Goal: Task Accomplishment & Management: Use online tool/utility

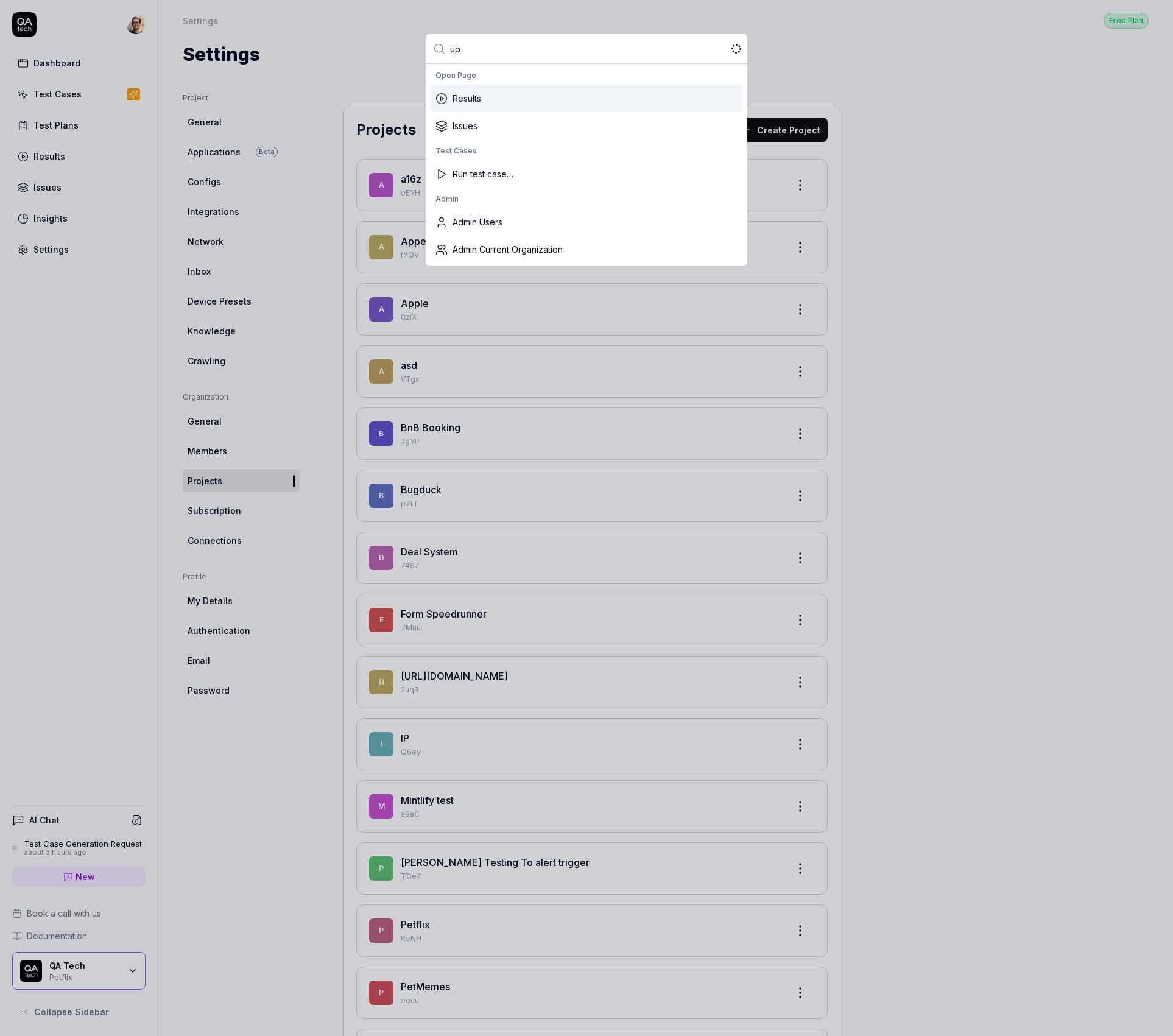
type input "ups"
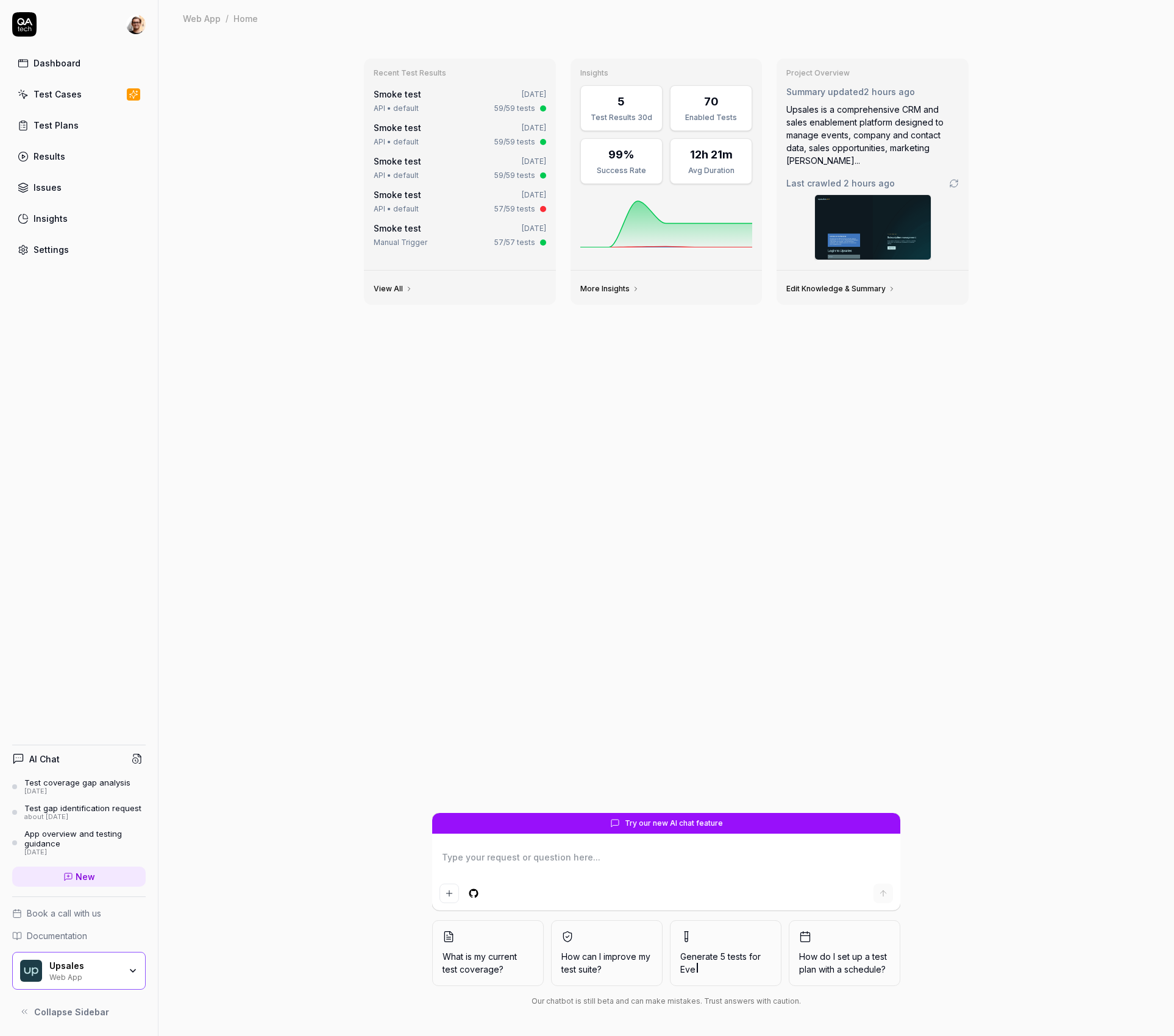
type textarea "*"
click at [76, 158] on link "Results" at bounding box center [79, 156] width 134 height 24
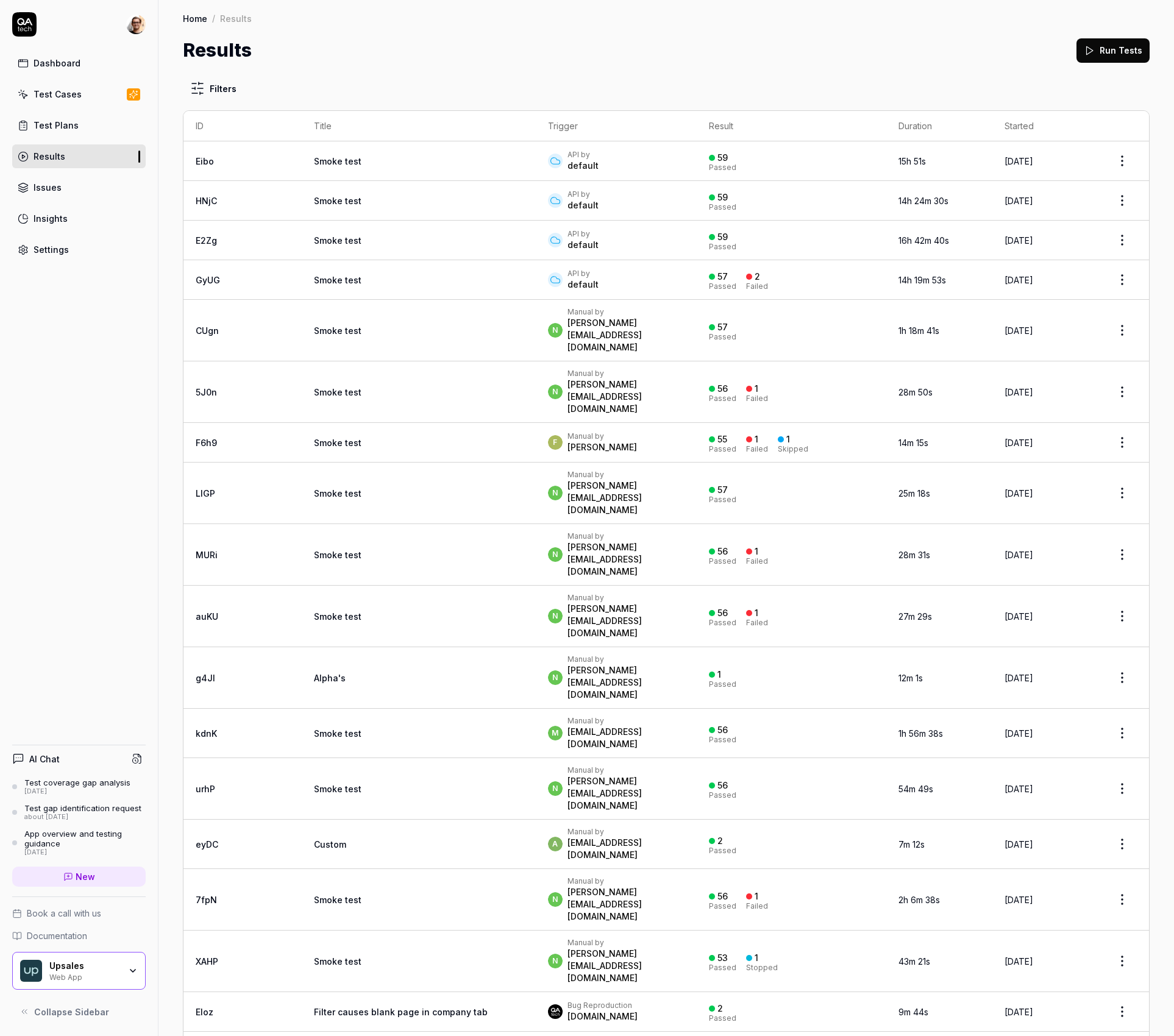
click at [609, 164] on div "API by default" at bounding box center [616, 161] width 136 height 22
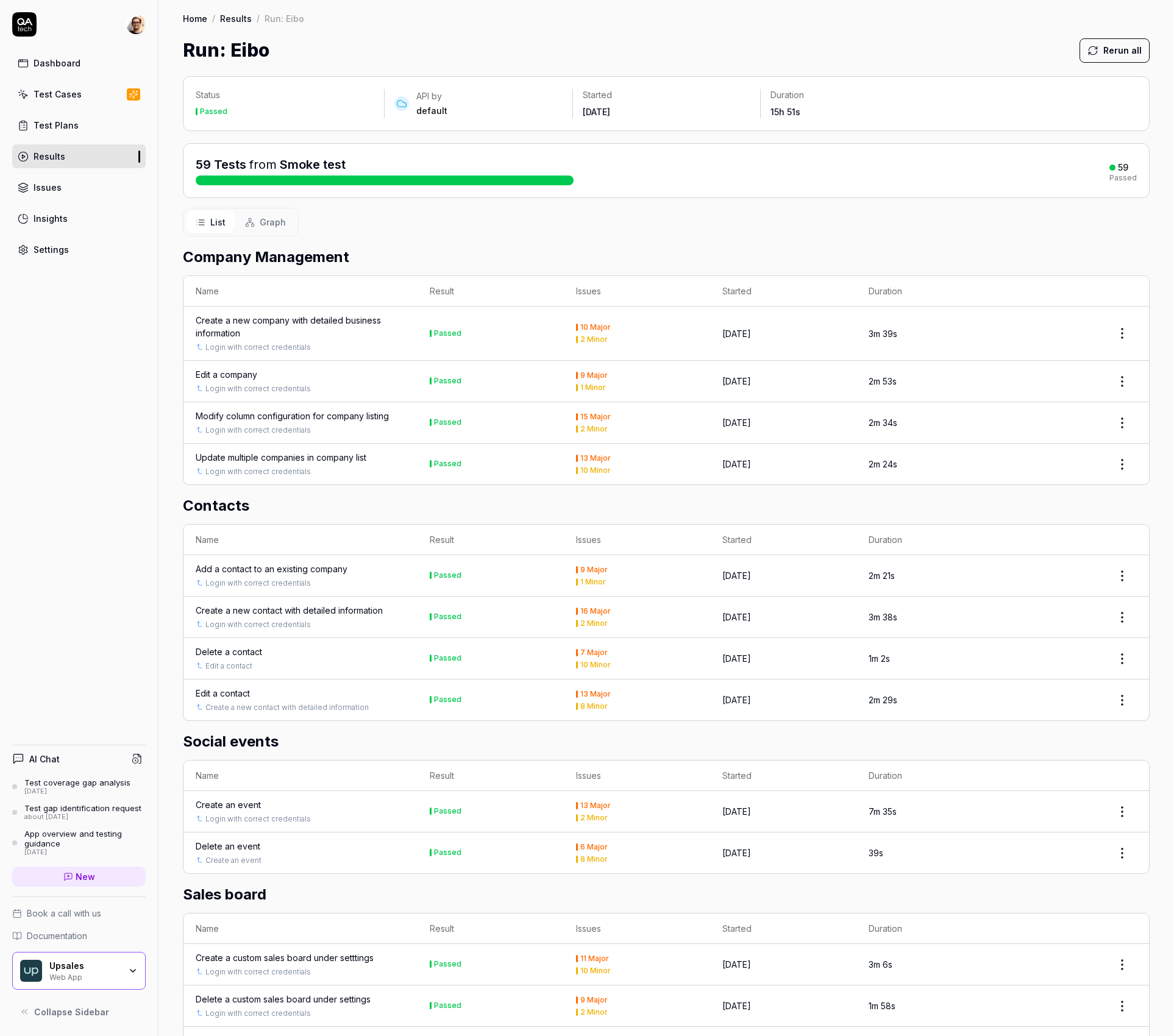
scroll to position [584, 0]
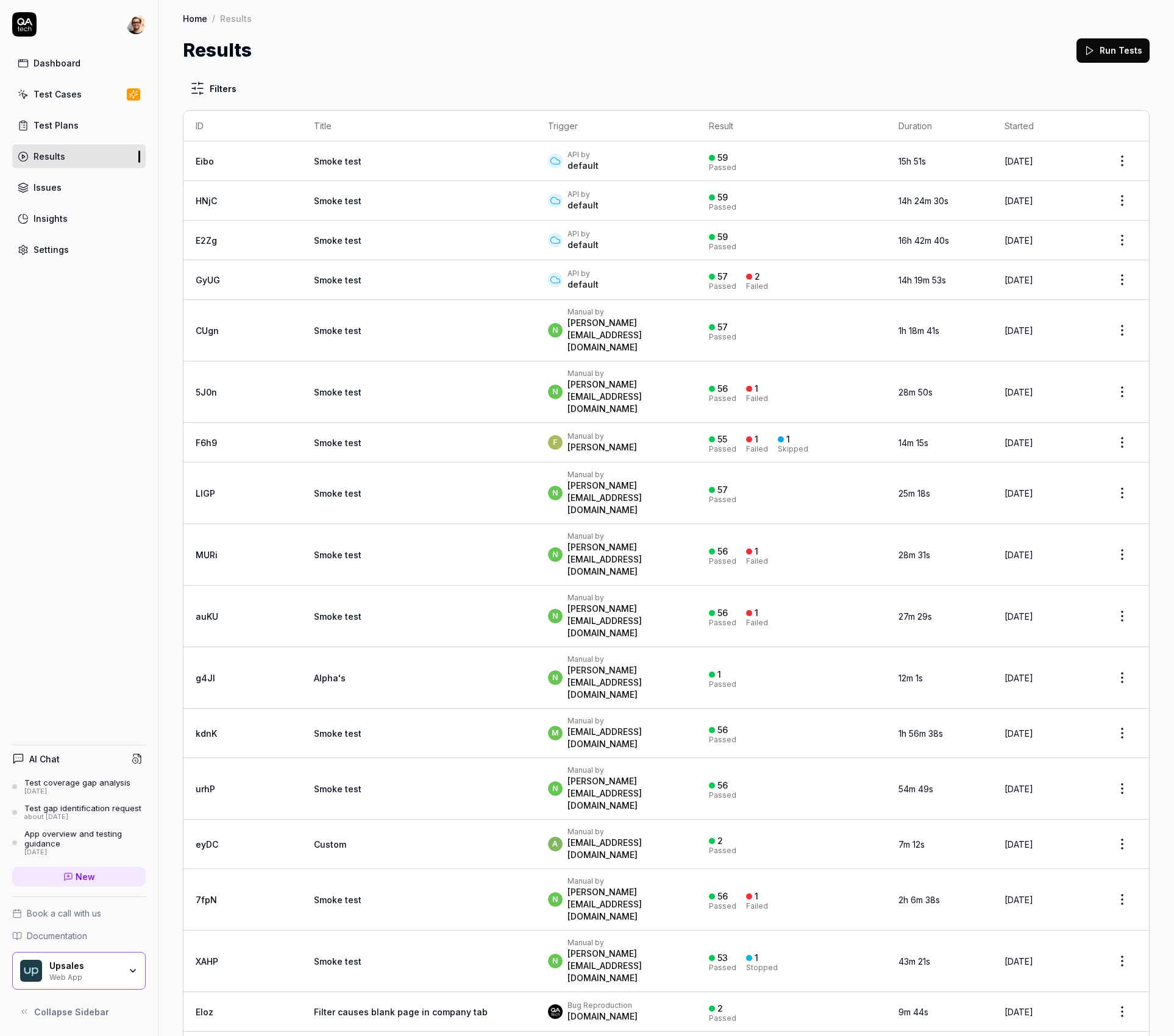
click at [536, 149] on td "API by default" at bounding box center [616, 161] width 161 height 40
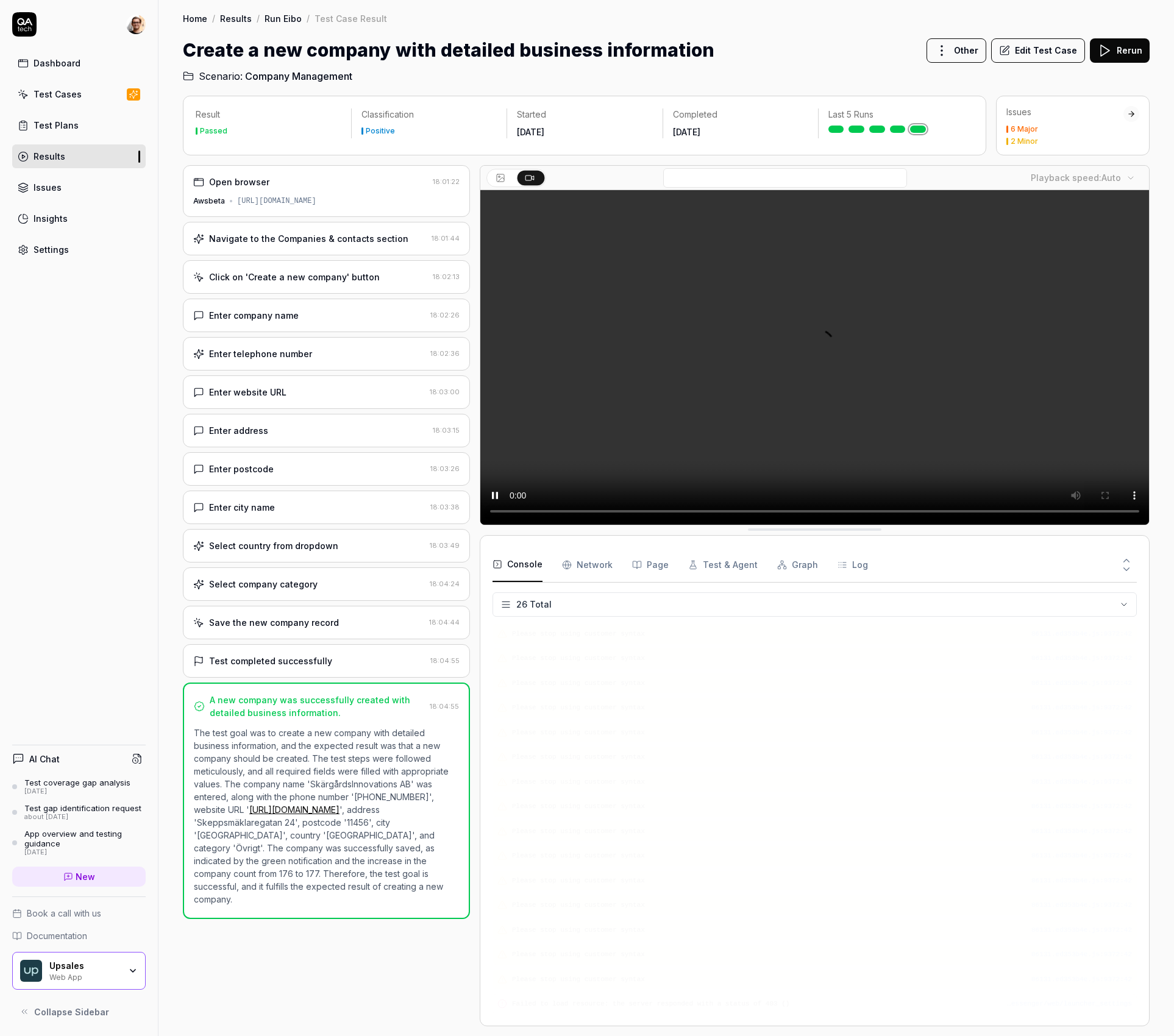
scroll to position [349, 0]
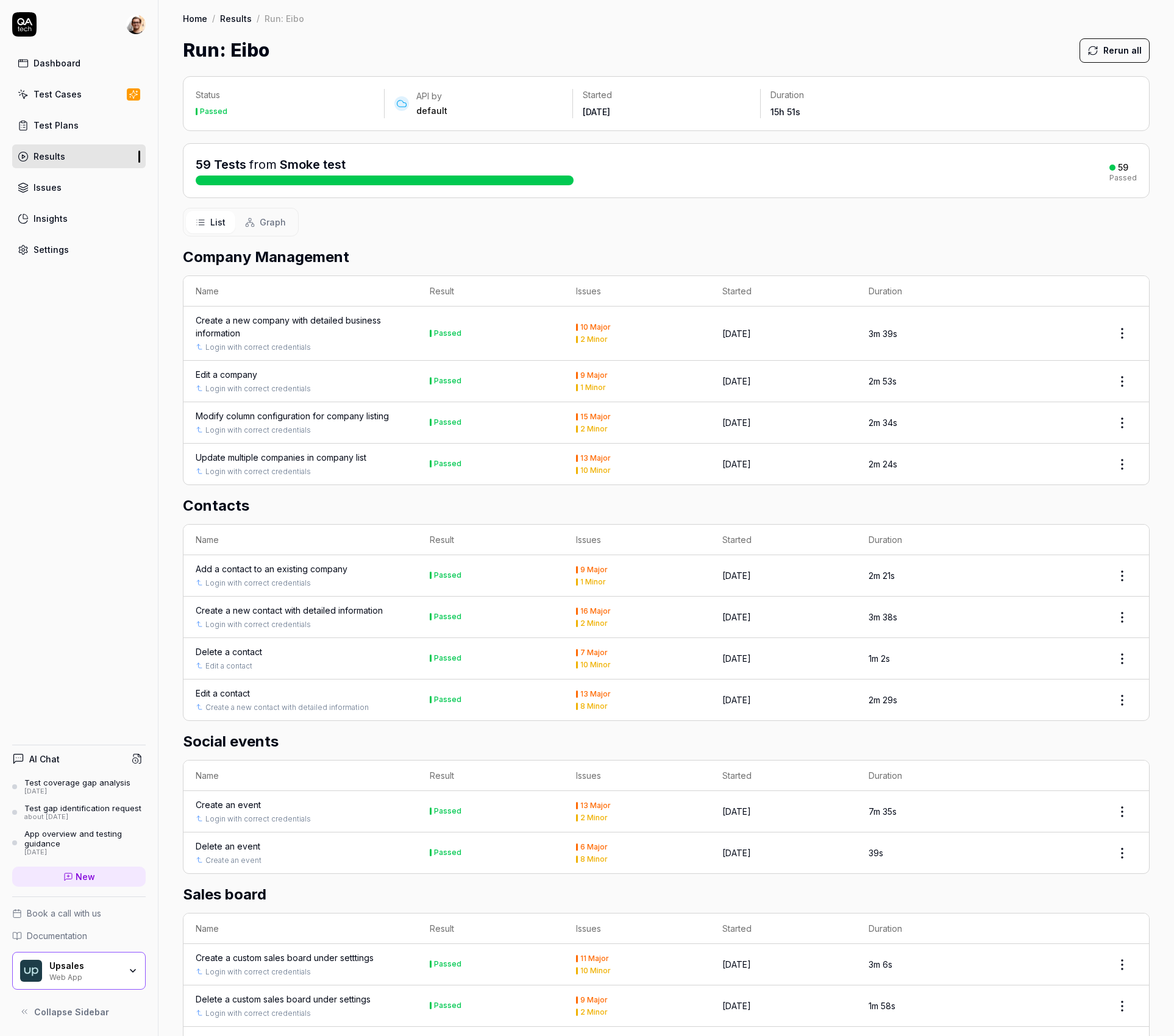
click at [273, 230] on button "Graph" at bounding box center [265, 222] width 60 height 23
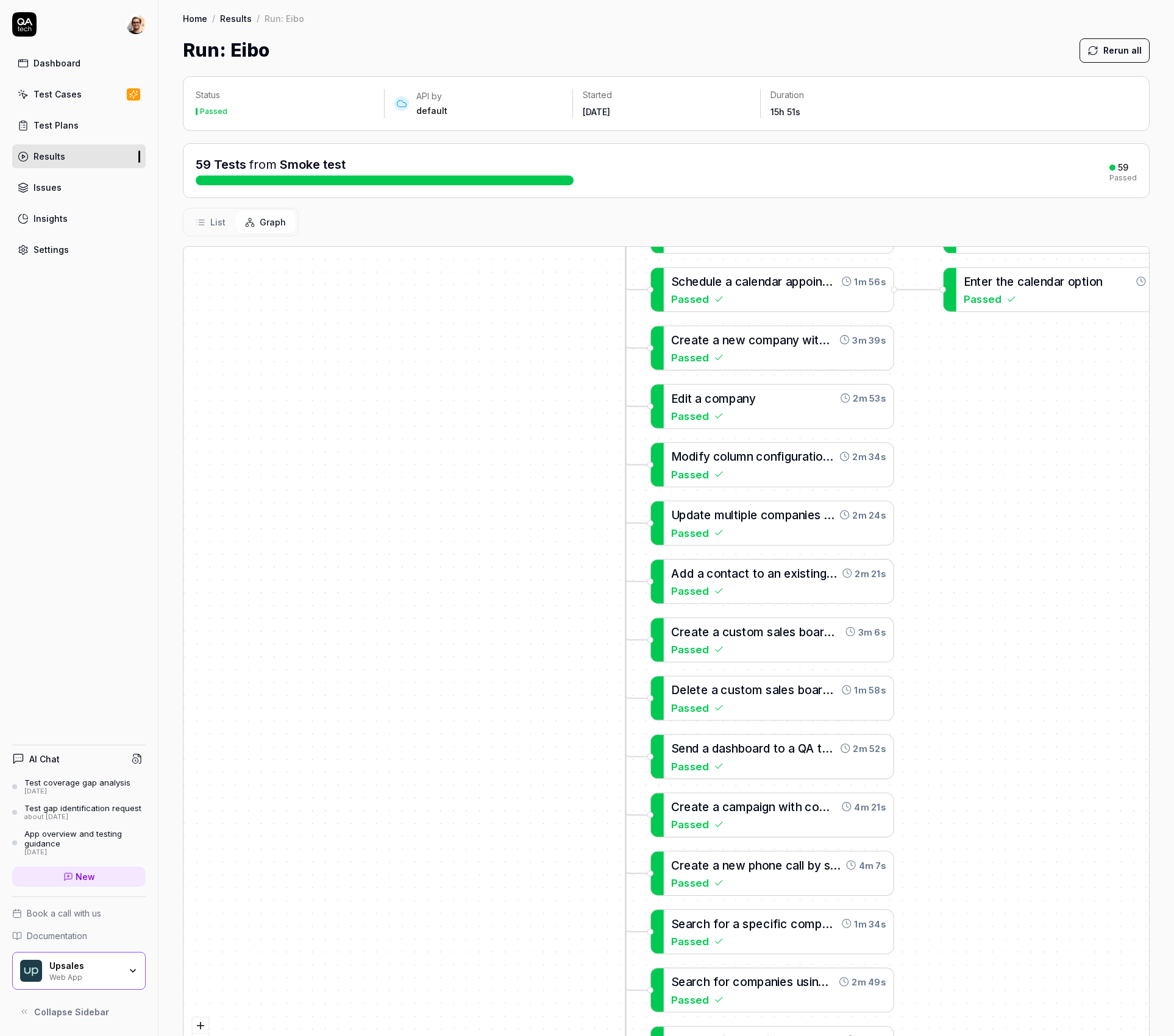
drag, startPoint x: 338, startPoint y: 442, endPoint x: 538, endPoint y: 456, distance: 200.5
click at [550, 380] on div "C r e a t e a n e w c o m p a n y w i t h d e t a i l e d b u s i n e s s i n f…" at bounding box center [666, 660] width 966 height 828
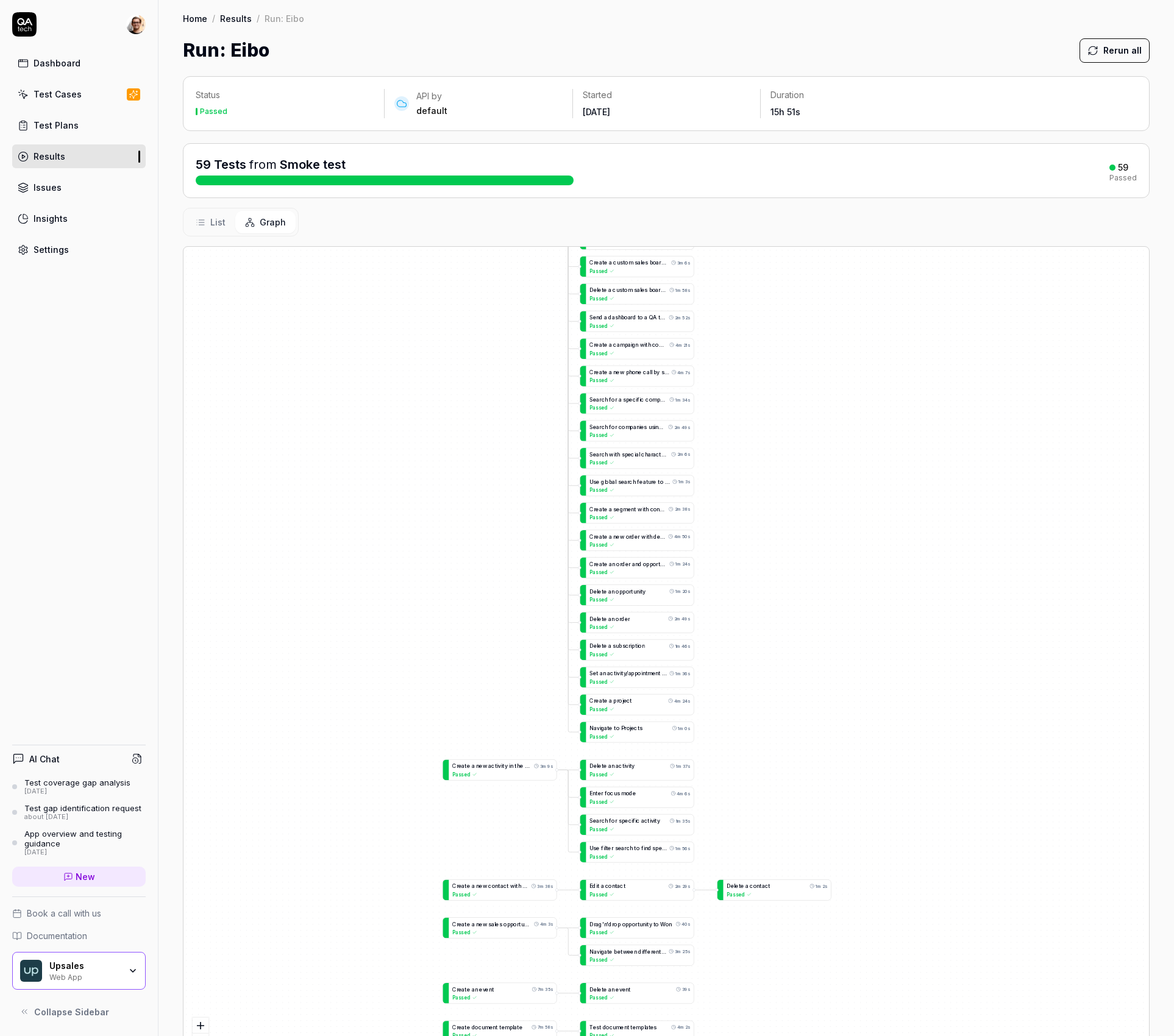
drag, startPoint x: 474, startPoint y: 582, endPoint x: 427, endPoint y: 417, distance: 171.6
click at [411, 372] on div "C r e a t e a n e w c o m p a n y w i t h d e t a i l e d b u s i n e s s i n f…" at bounding box center [666, 660] width 966 height 828
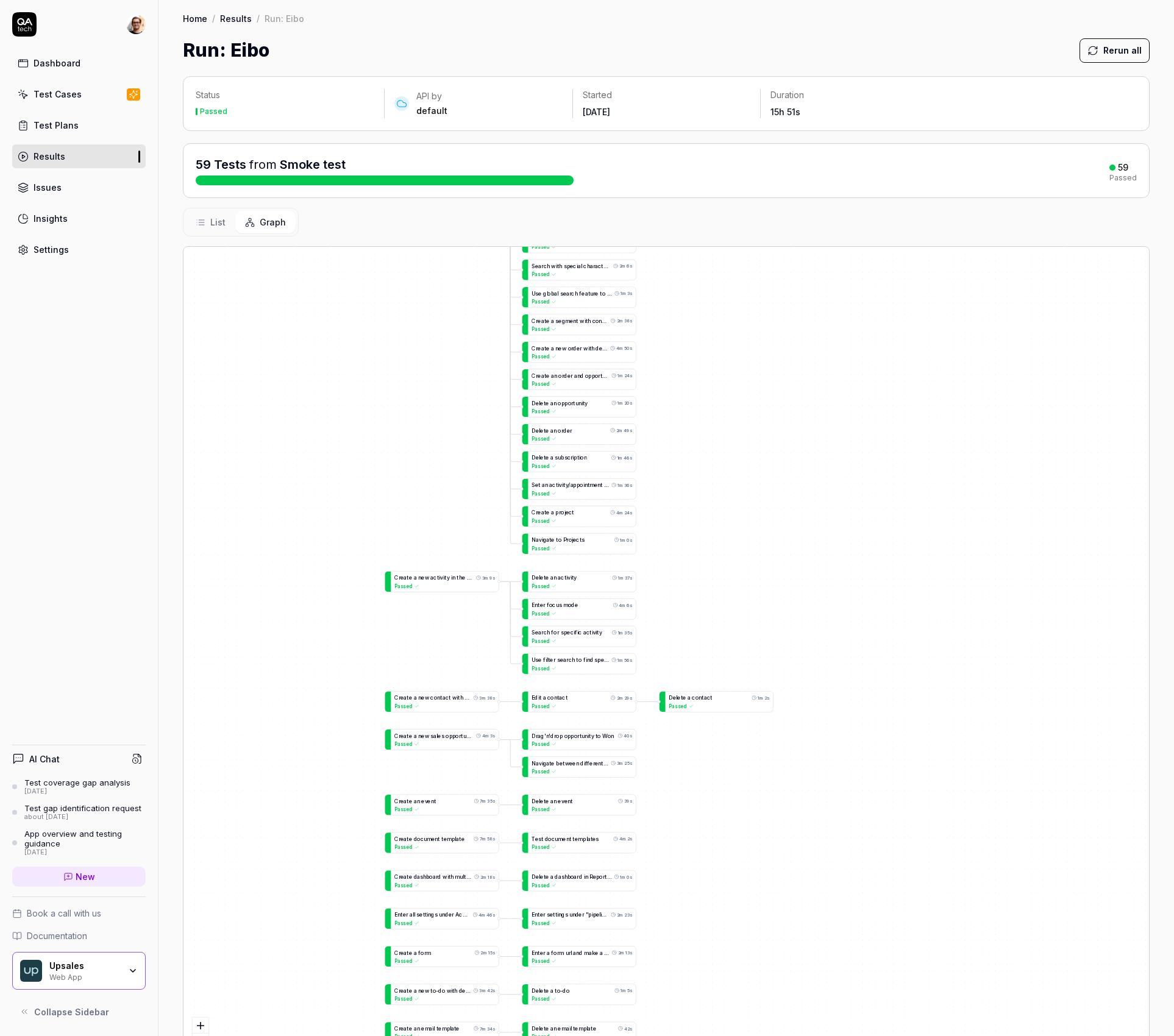
drag, startPoint x: 398, startPoint y: 518, endPoint x: 349, endPoint y: 377, distance: 149.3
click at [349, 377] on div "C r e a t e a n e w c o m p a n y w i t h d e t a i l e d b u s i n e s s i n f…" at bounding box center [666, 660] width 966 height 828
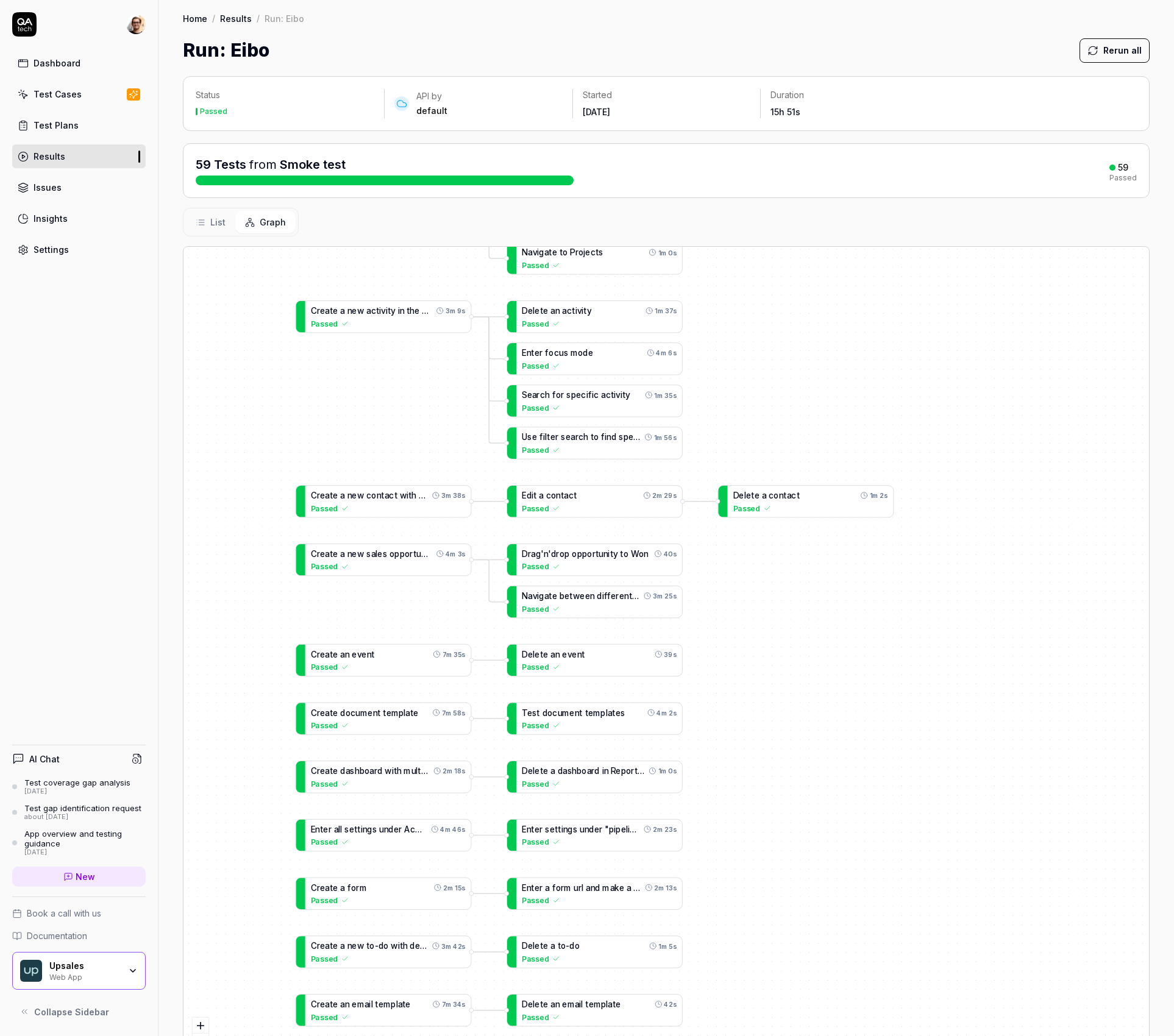
click at [384, 318] on div "Passed" at bounding box center [389, 323] width 155 height 11
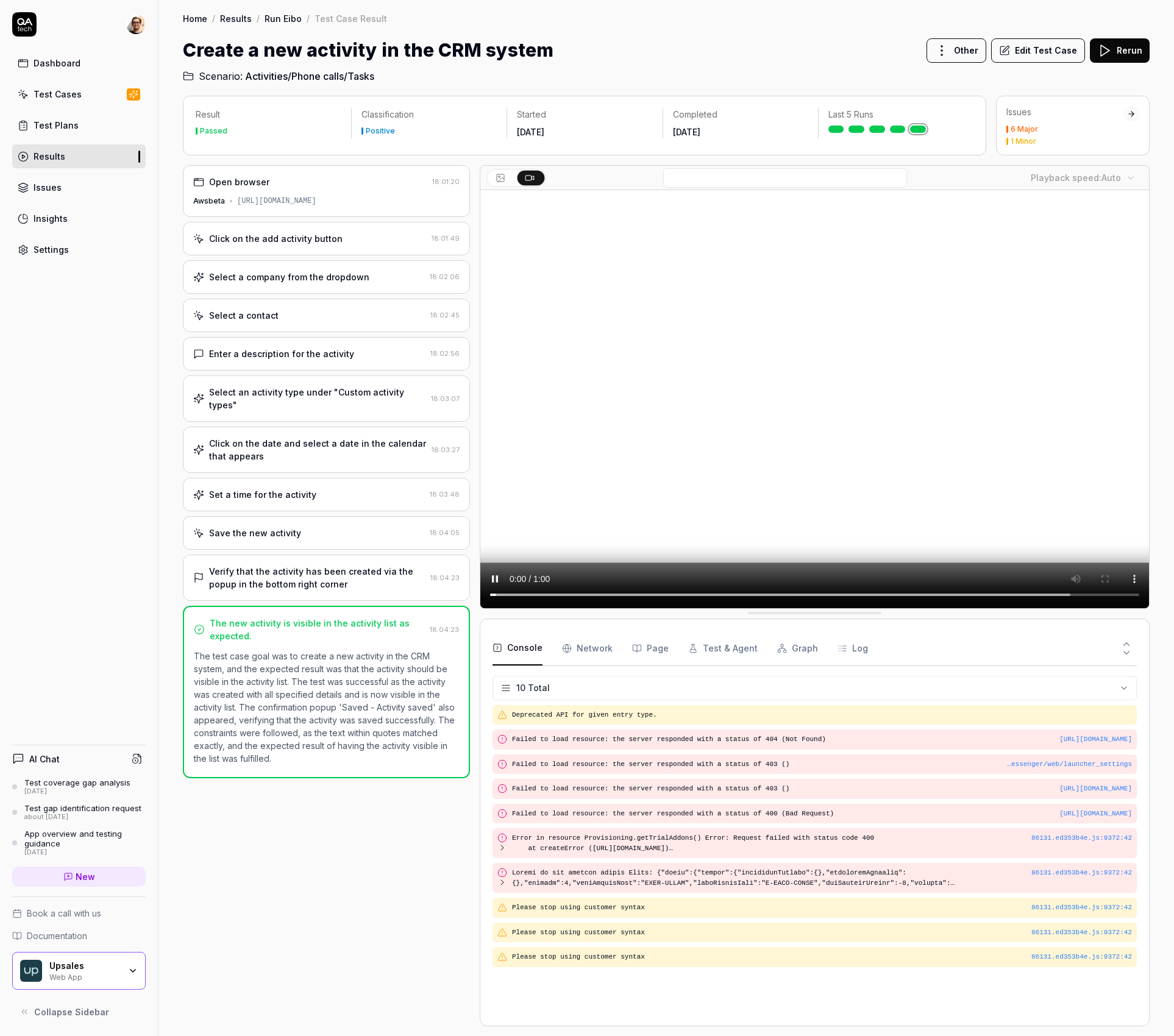
click at [360, 256] on div "Open browser 18:01:20 Awsbeta [URL][DOMAIN_NAME] Click on the add activity butt…" at bounding box center [327, 595] width 287 height 861
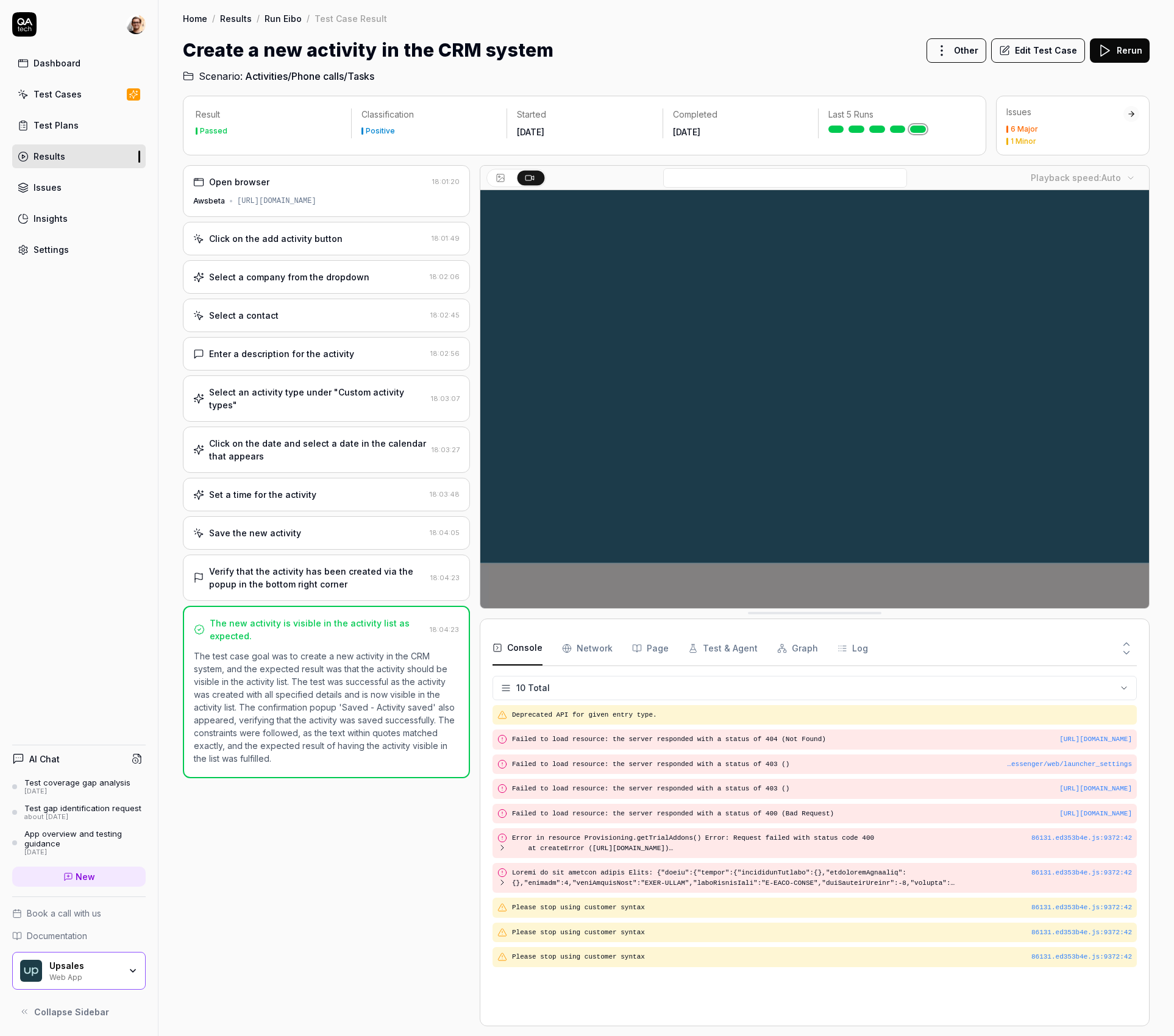
click at [353, 407] on div "Select an activity type under "Custom activity types" 18:03:07" at bounding box center [327, 398] width 287 height 47
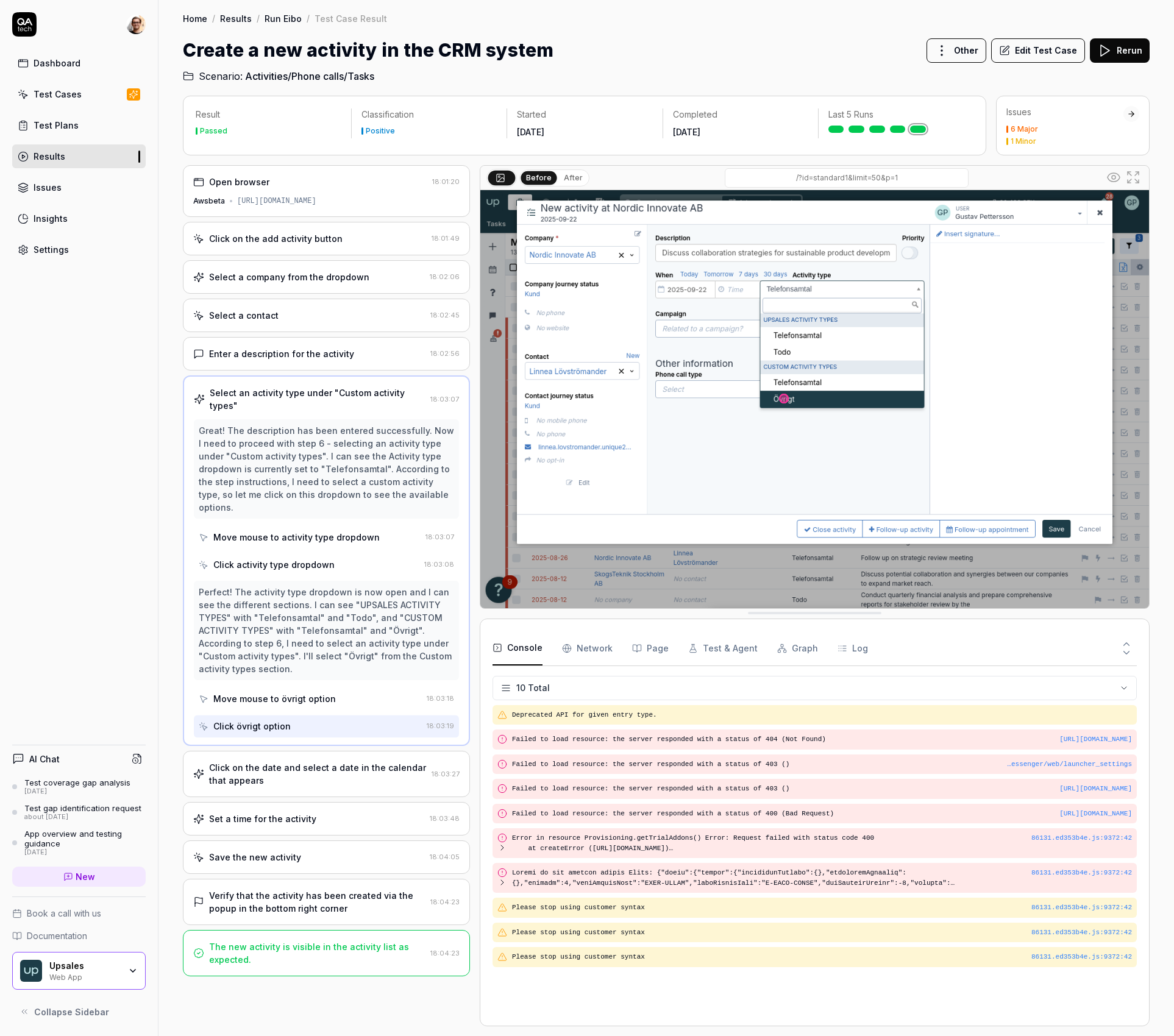
click at [352, 313] on div "Select a contact" at bounding box center [309, 316] width 233 height 13
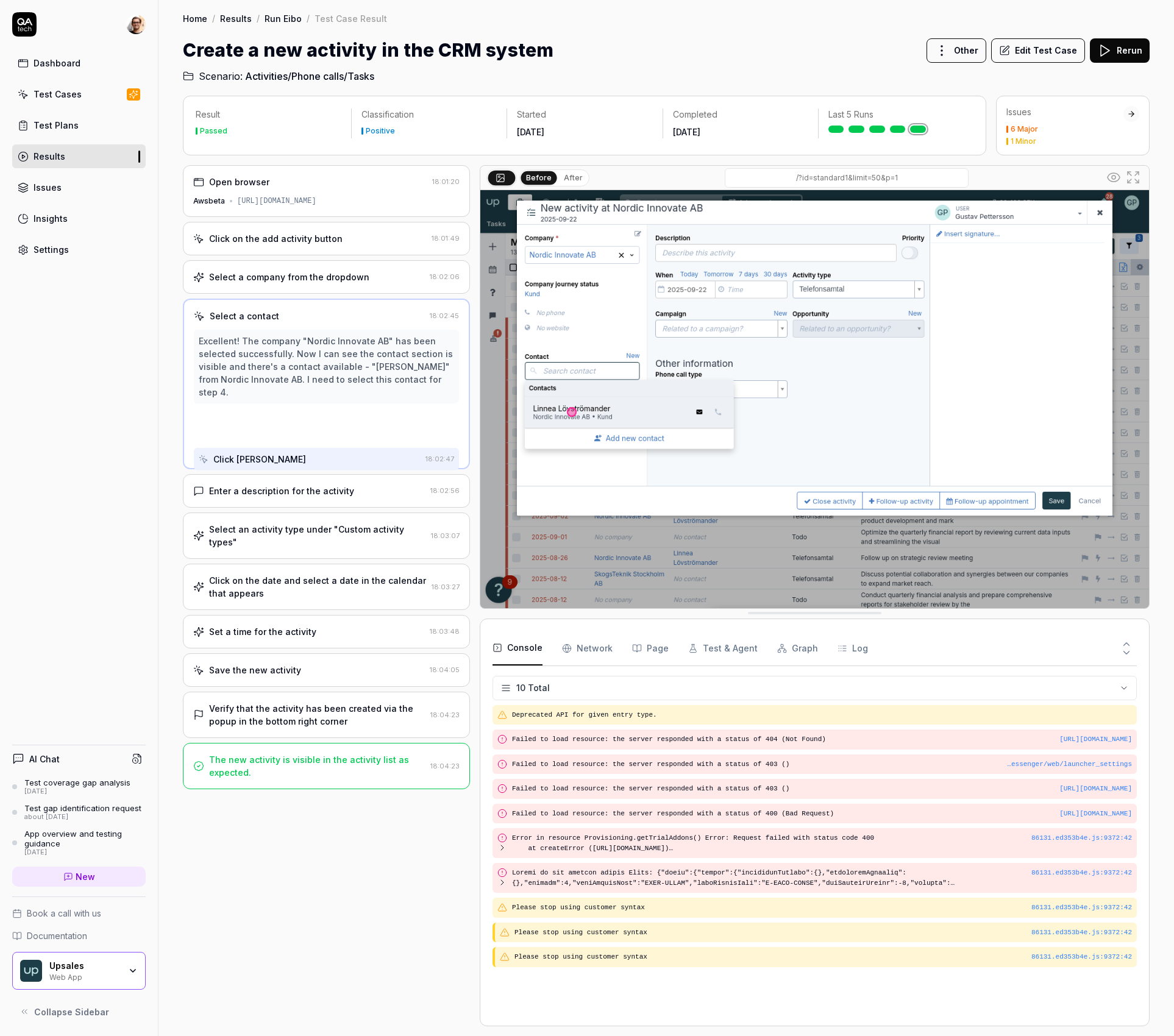
click at [361, 254] on div "Click on the add activity button 18:01:49" at bounding box center [327, 238] width 287 height 33
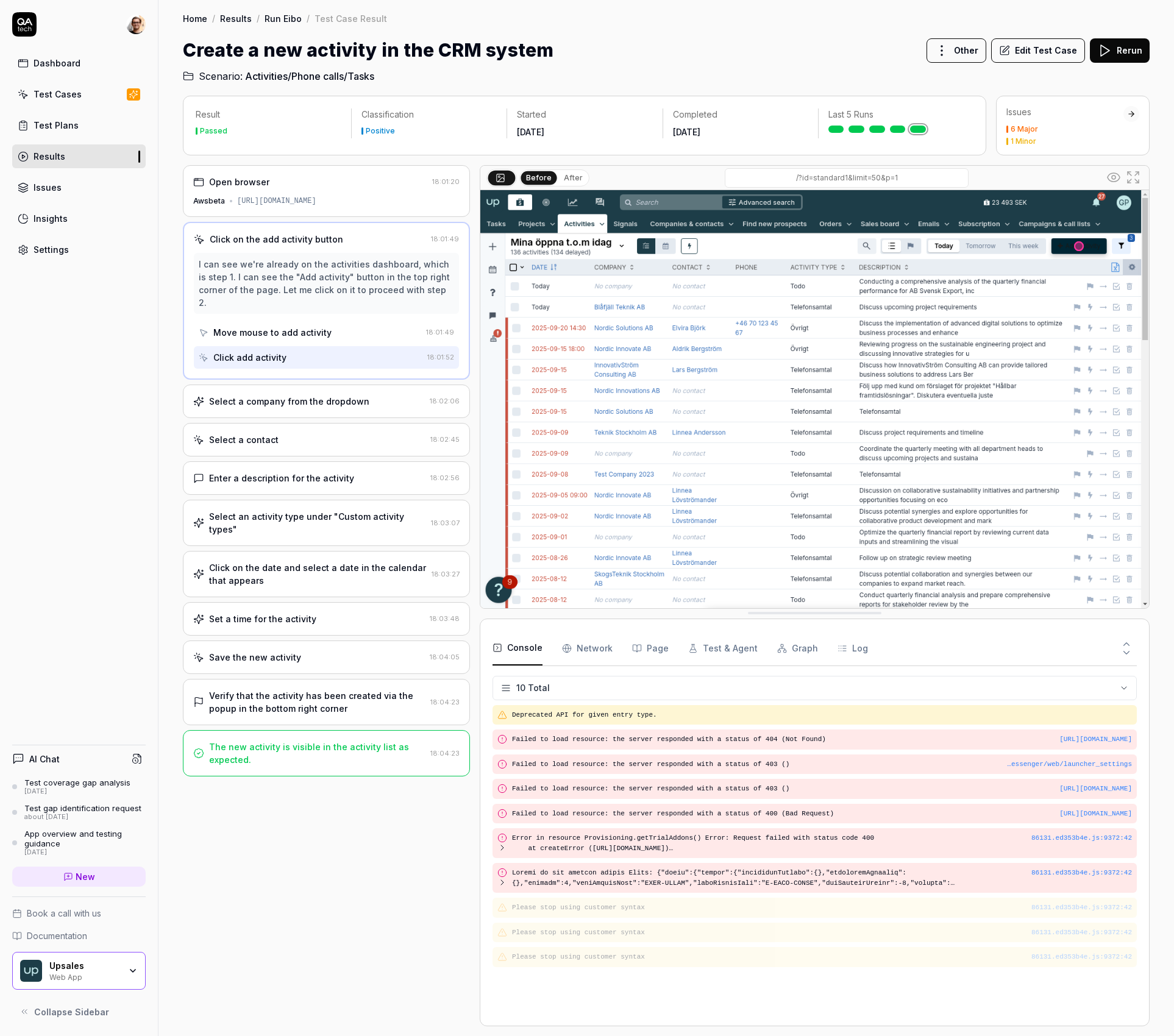
click at [333, 472] on div "Enter a description for the activity" at bounding box center [282, 478] width 145 height 13
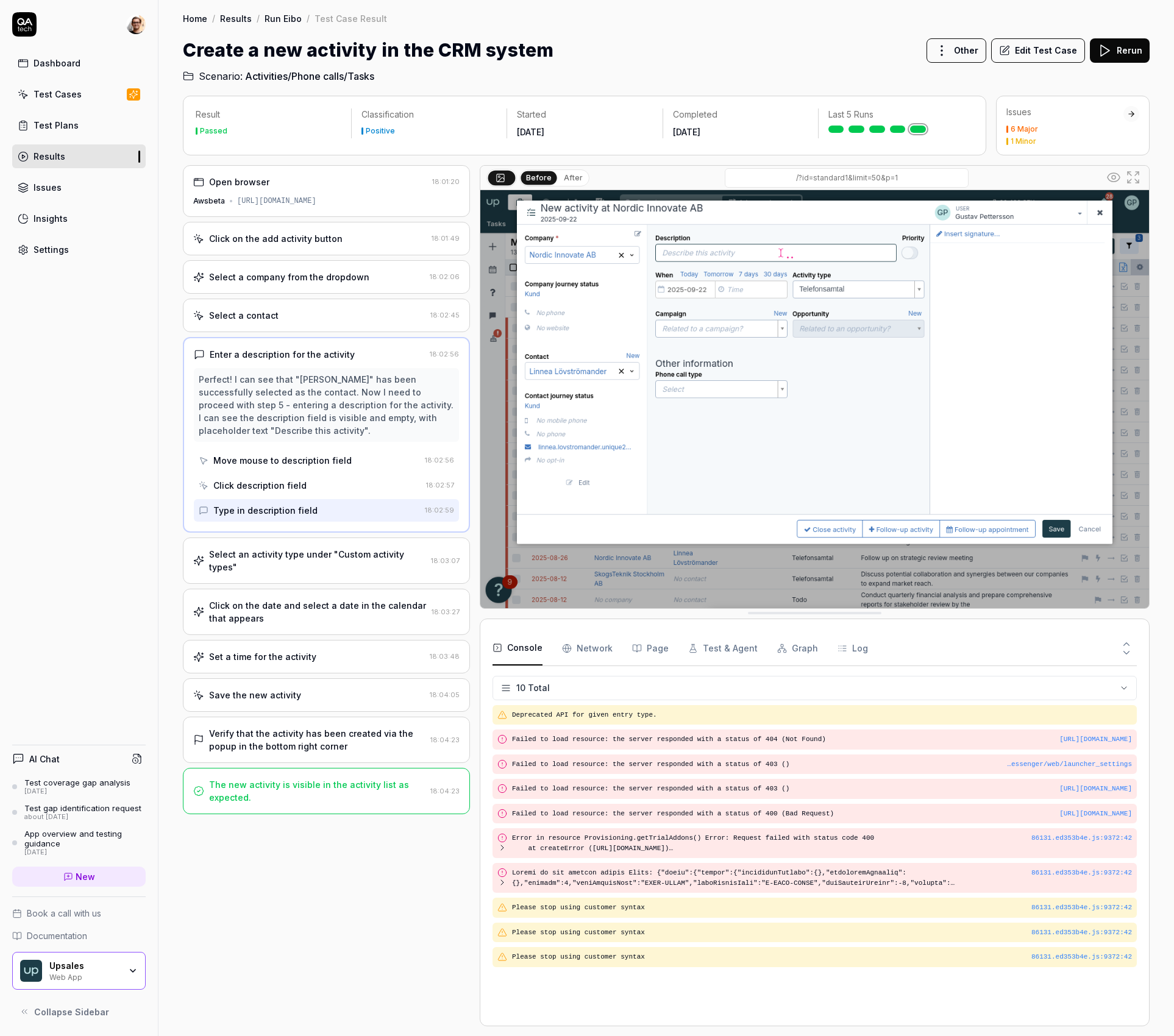
click at [1061, 49] on button "Edit Test Case" at bounding box center [1038, 51] width 94 height 24
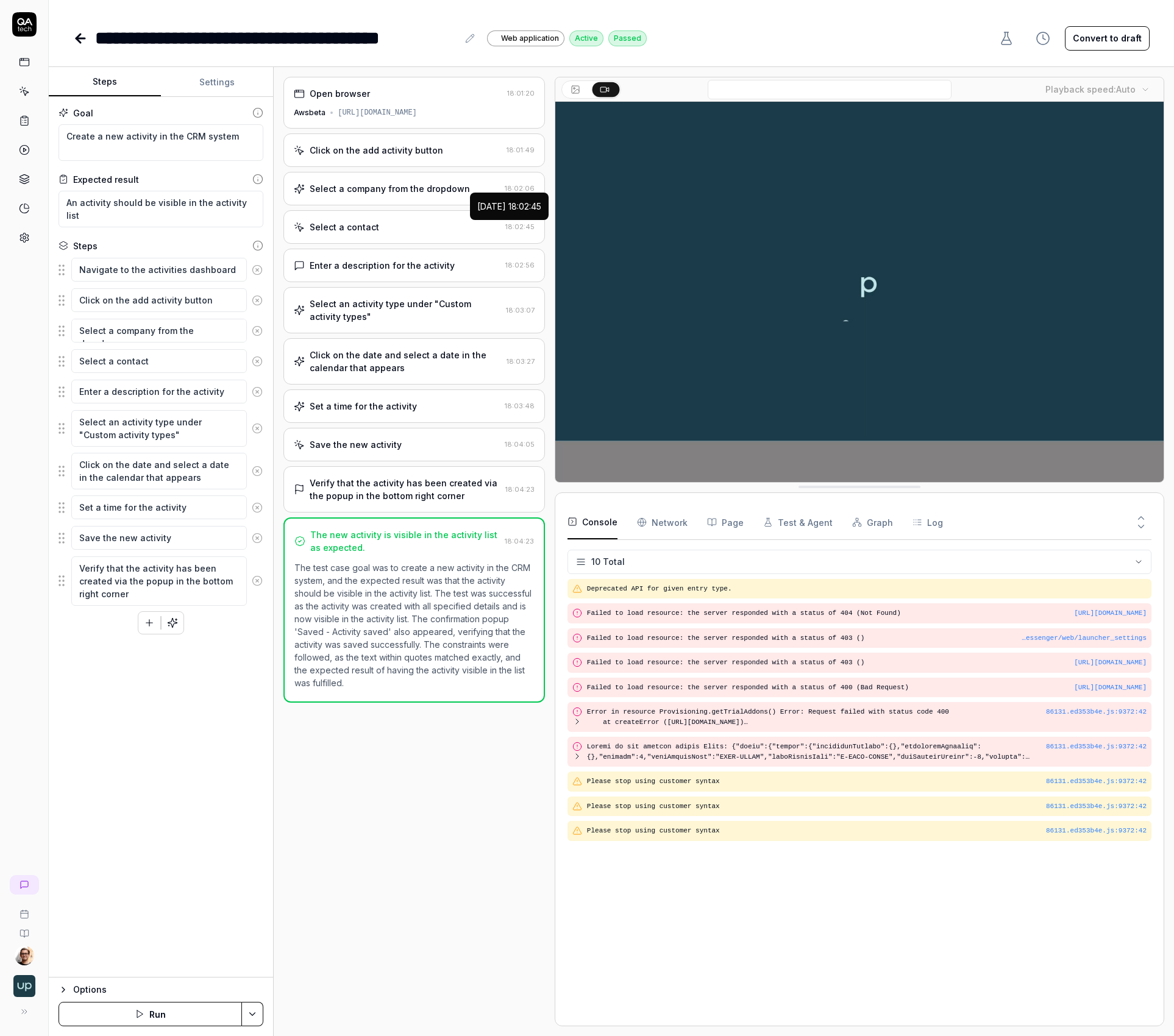
click at [398, 203] on div "Select a company from the dropdown 18:02:06" at bounding box center [414, 189] width 261 height 33
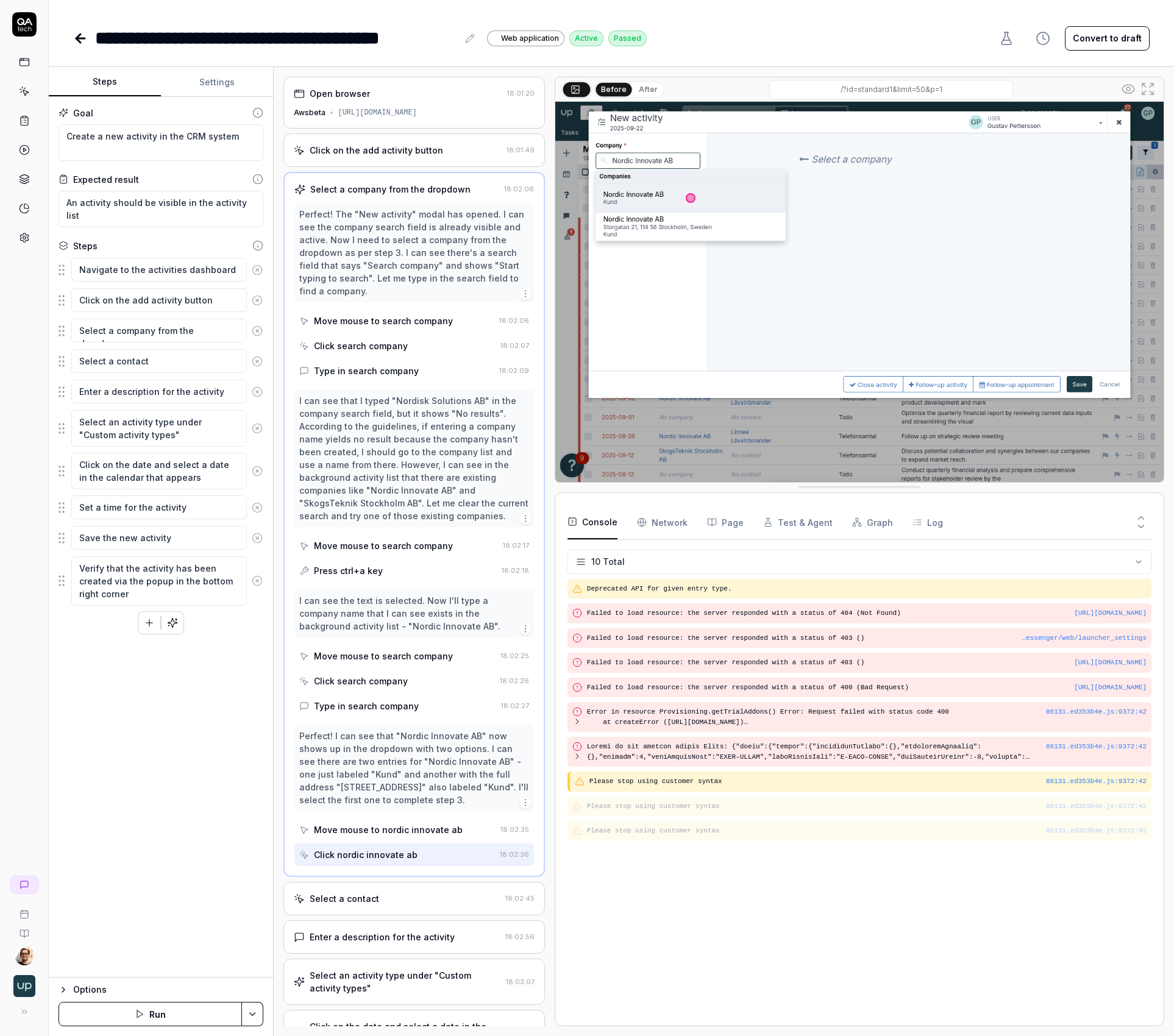
click at [1130, 91] on circle at bounding box center [1128, 89] width 3 height 3
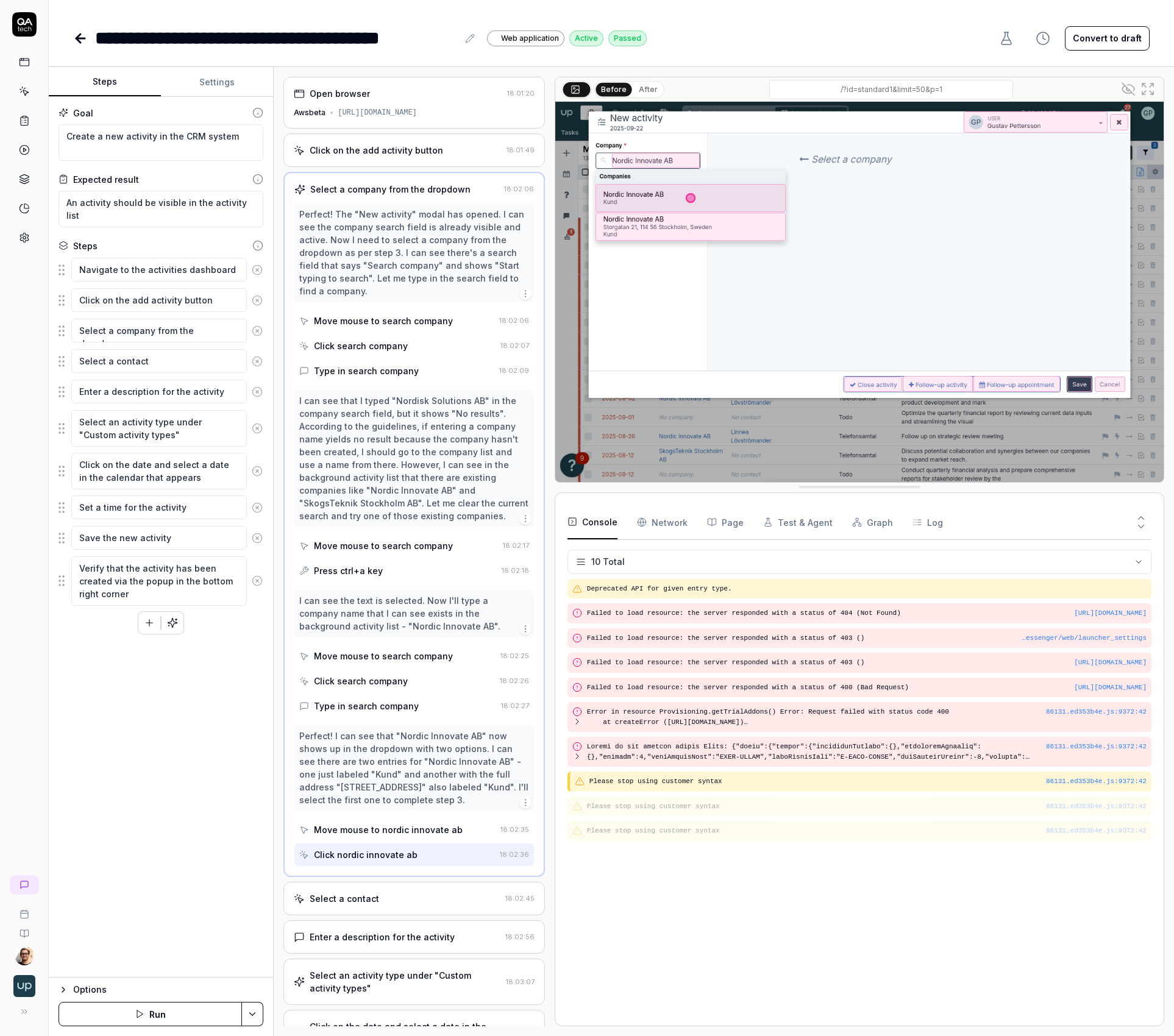
click at [1131, 84] on icon at bounding box center [1128, 89] width 15 height 15
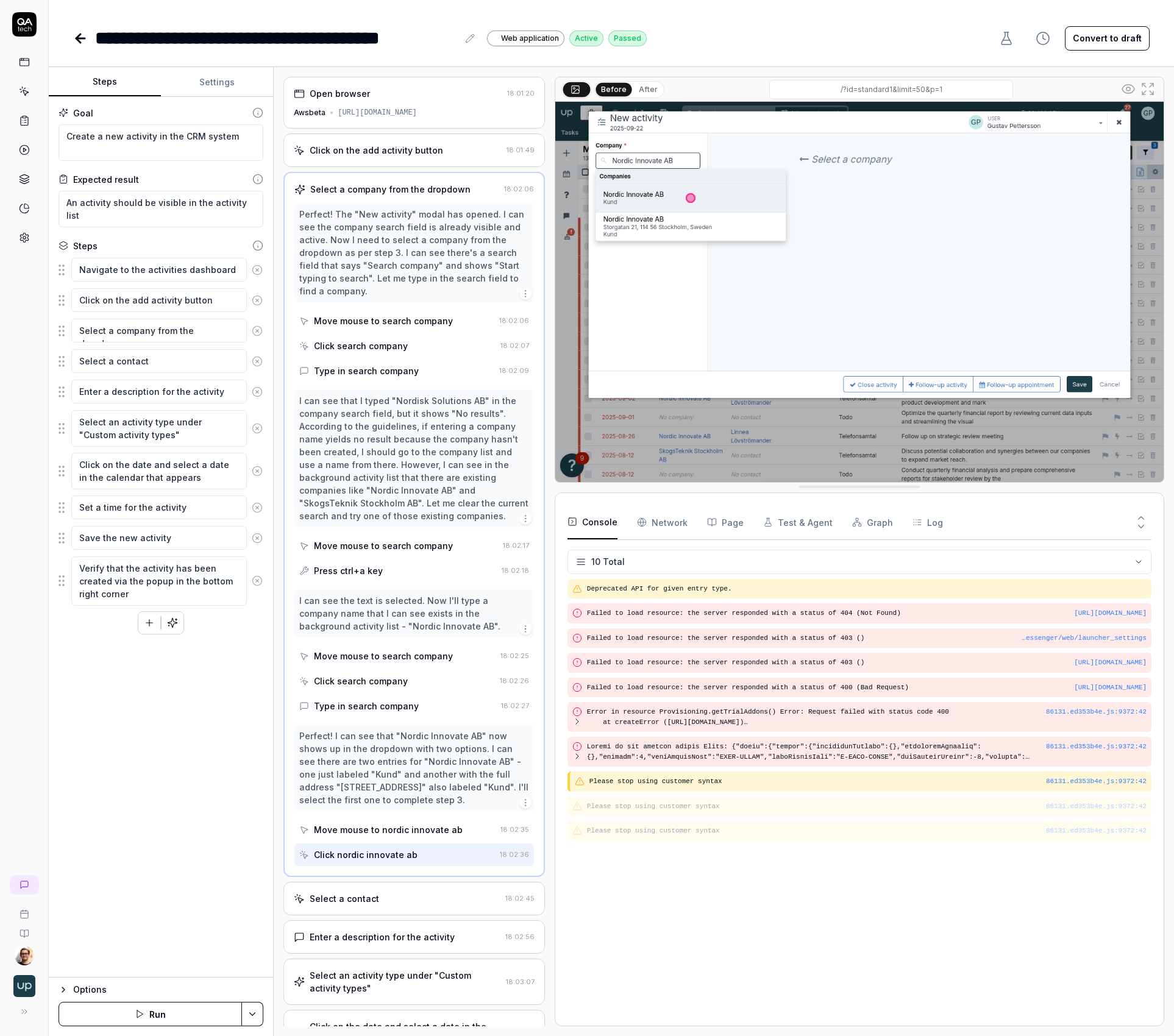
click at [33, 59] on link at bounding box center [24, 62] width 22 height 22
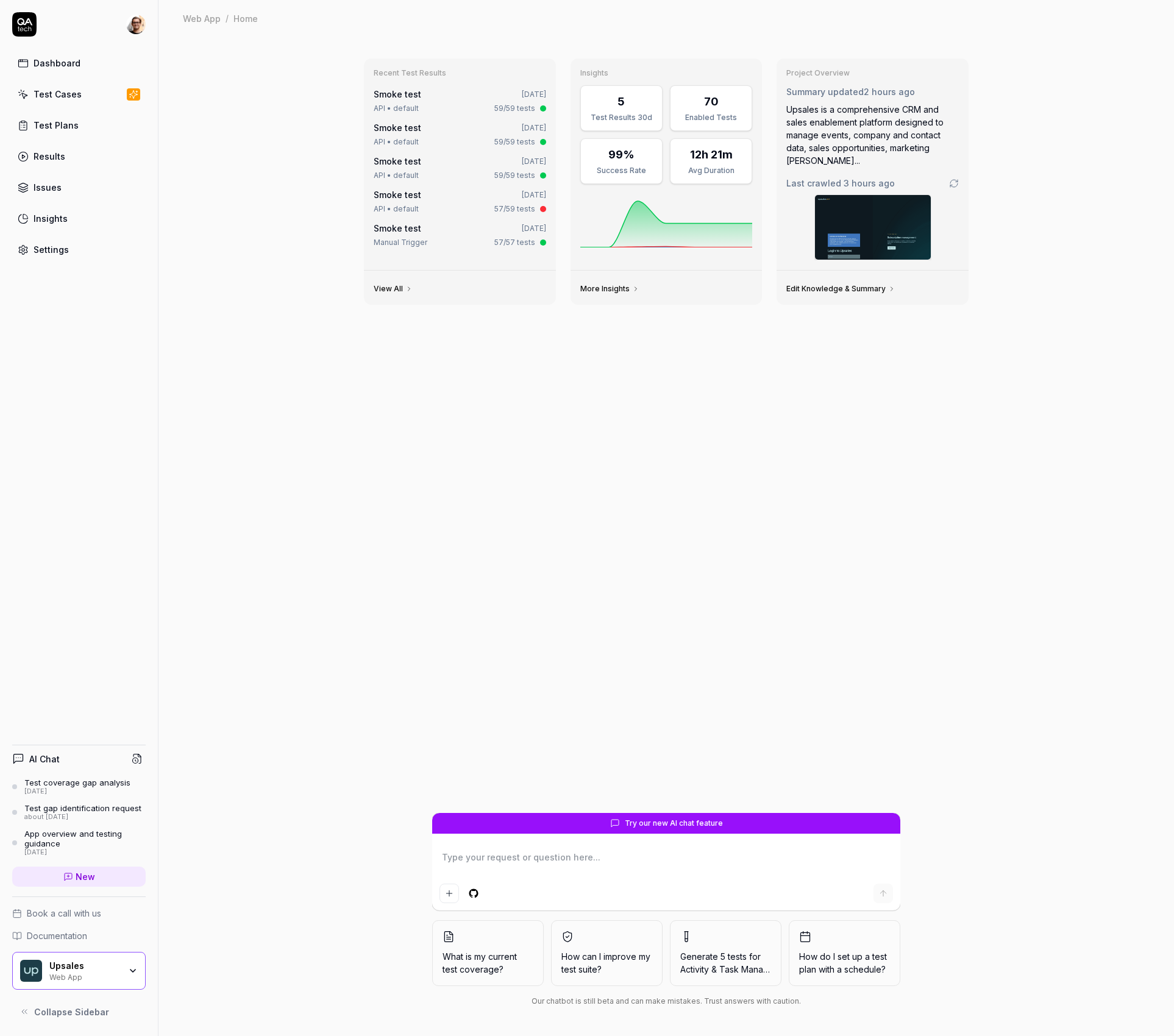
type textarea "*"
